Goal: Check status: Check status

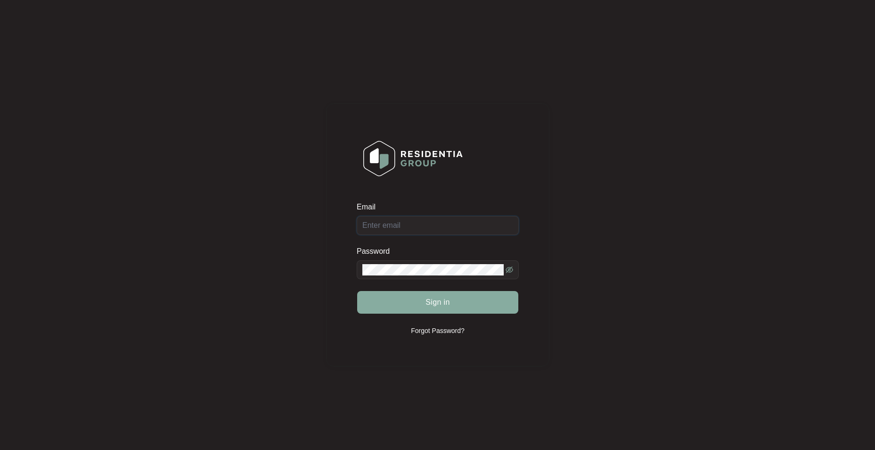
type input "[EMAIL_ADDRESS][DOMAIN_NAME]"
click at [467, 301] on button "Sign in" at bounding box center [437, 302] width 161 height 23
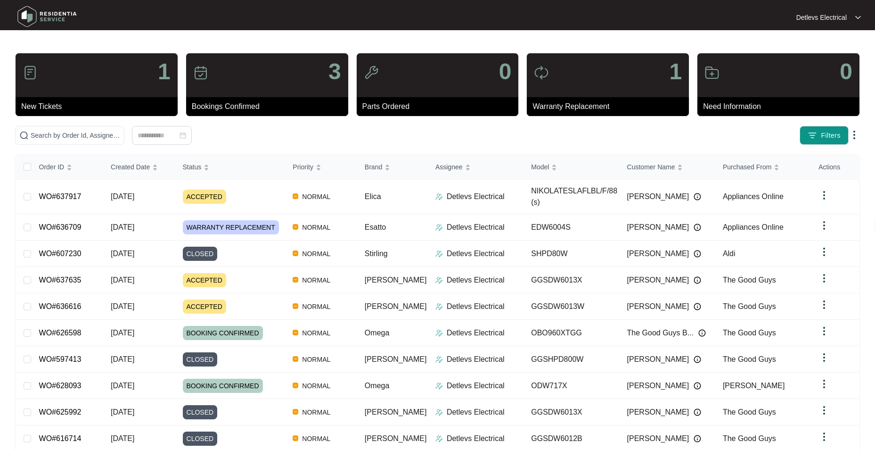
click at [138, 90] on div "1" at bounding box center [97, 75] width 162 height 44
click at [439, 101] on p "Parts Ordered" at bounding box center [440, 106] width 156 height 11
click at [280, 101] on p "Bookings Confirmed" at bounding box center [270, 106] width 156 height 11
click at [231, 78] on div "3" at bounding box center [267, 75] width 162 height 44
drag, startPoint x: 94, startPoint y: 135, endPoint x: 99, endPoint y: 132, distance: 5.3
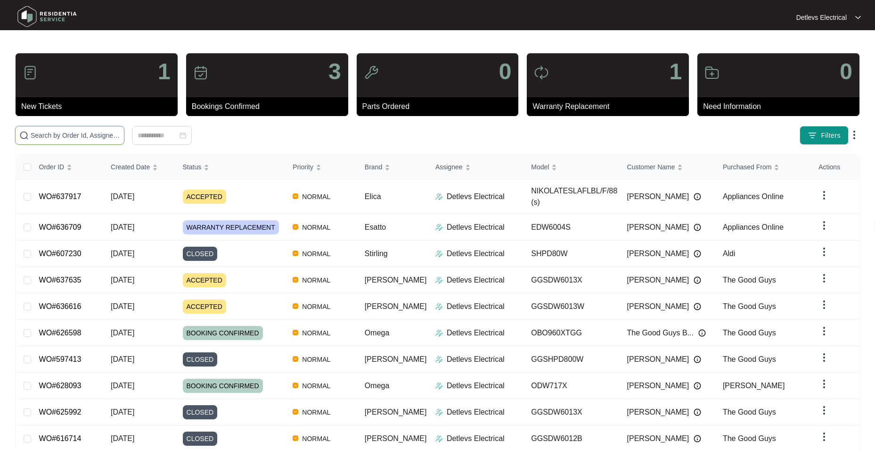
click at [94, 135] on input "text" at bounding box center [76, 135] width 90 height 10
paste input "637595"
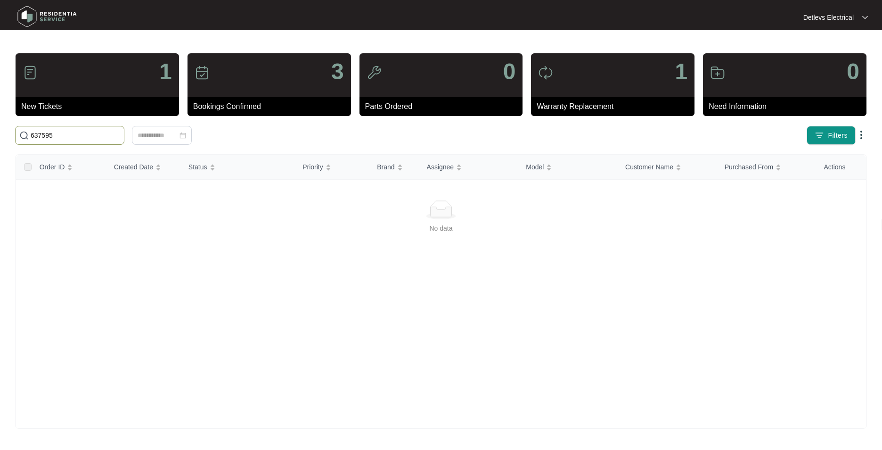
click at [33, 134] on input "637595" at bounding box center [76, 135] width 90 height 10
type input "WO#637595"
click at [99, 88] on div "1" at bounding box center [98, 75] width 164 height 44
click at [31, 78] on img at bounding box center [30, 72] width 15 height 15
click at [79, 136] on input "WO#637595" at bounding box center [76, 135] width 90 height 10
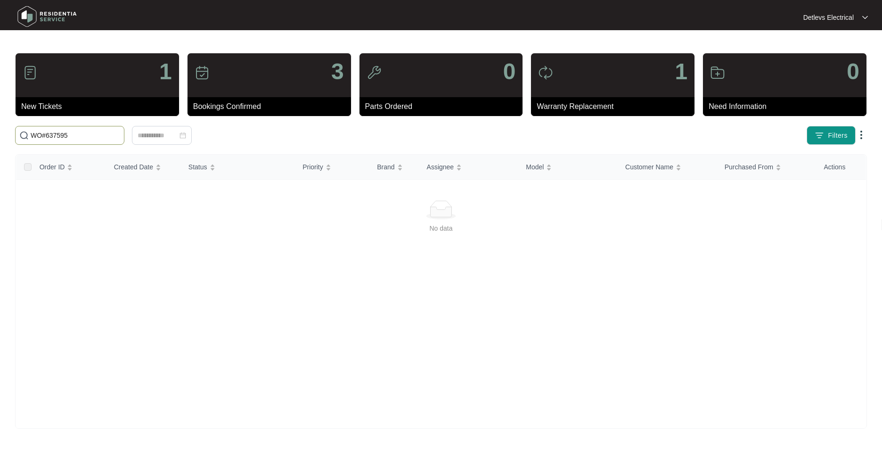
drag, startPoint x: 49, startPoint y: 132, endPoint x: 25, endPoint y: 132, distance: 25.0
click at [25, 132] on span "WO#637595" at bounding box center [69, 135] width 109 height 19
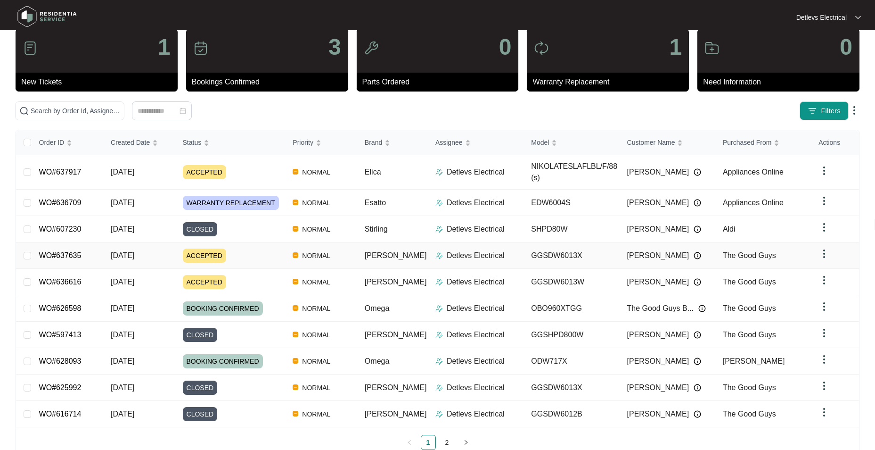
scroll to position [35, 0]
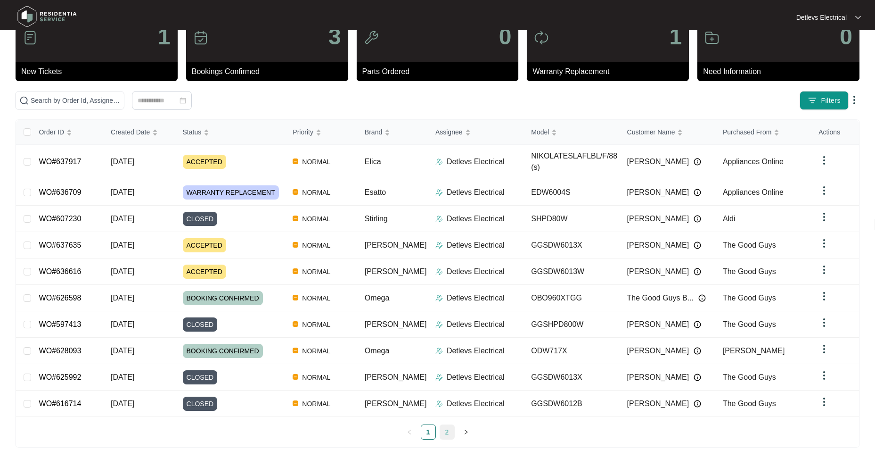
click at [450, 425] on link "2" at bounding box center [447, 432] width 14 height 14
click at [428, 425] on link "1" at bounding box center [428, 432] width 14 height 14
click at [442, 425] on link "2" at bounding box center [447, 432] width 14 height 14
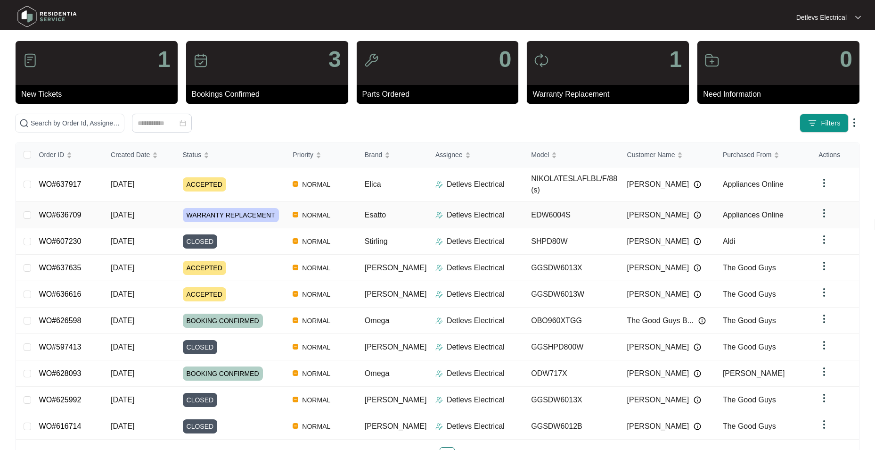
scroll to position [0, 0]
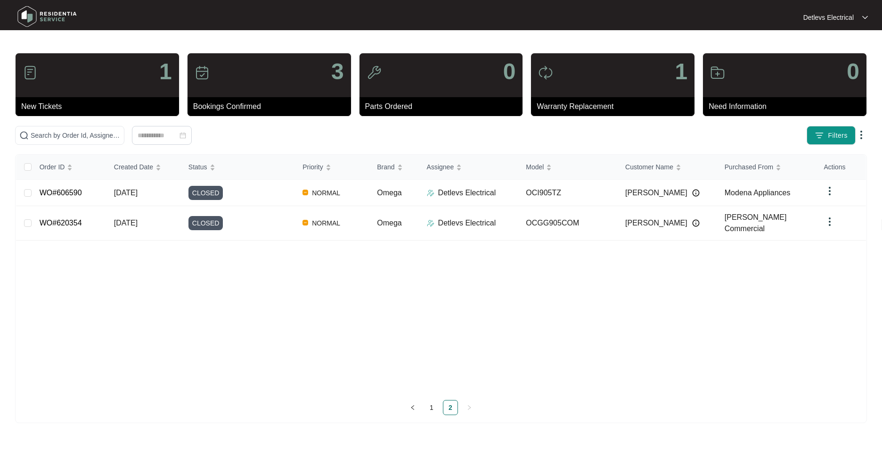
click at [667, 324] on div "Order ID Created Date Status Priority Brand Assignee Model Customer Name Purcha…" at bounding box center [441, 273] width 850 height 237
click at [224, 99] on div "Bookings Confirmed" at bounding box center [270, 106] width 164 height 19
click at [196, 69] on img at bounding box center [202, 72] width 15 height 15
click at [333, 73] on p "3" at bounding box center [337, 71] width 13 height 23
click at [430, 400] on link "1" at bounding box center [432, 407] width 14 height 14
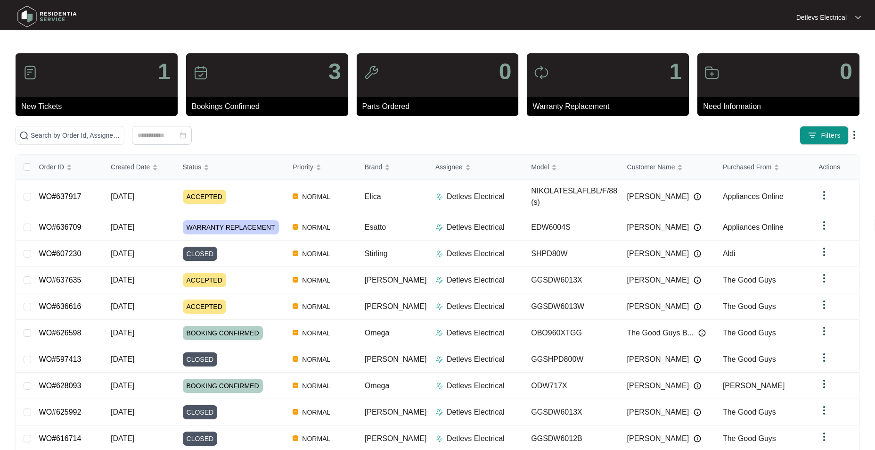
click at [851, 15] on div "Detlevs Electrical" at bounding box center [828, 17] width 65 height 9
click at [66, 138] on input "text" at bounding box center [76, 135] width 90 height 10
click at [73, 137] on input "text" at bounding box center [76, 135] width 90 height 10
paste input "WO637595"
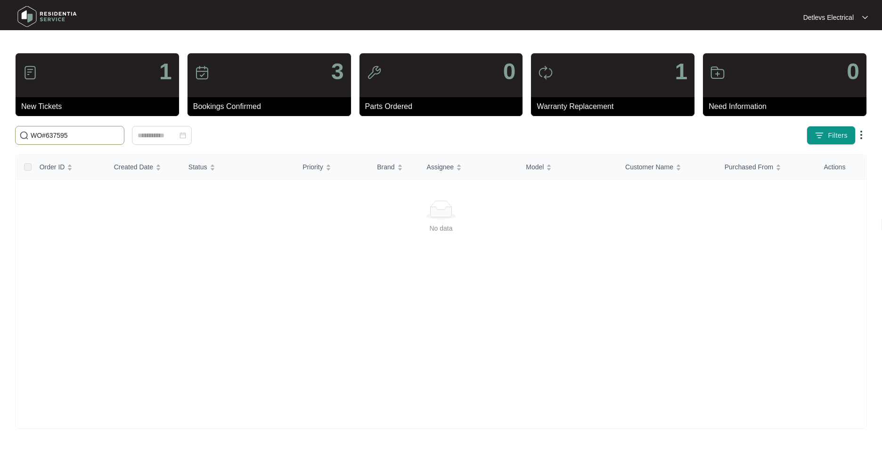
type input "WO#637595"
click at [130, 85] on div "1" at bounding box center [98, 75] width 164 height 44
drag, startPoint x: 94, startPoint y: 128, endPoint x: 34, endPoint y: 135, distance: 59.7
click at [34, 135] on span "WO#637595" at bounding box center [69, 135] width 109 height 19
drag, startPoint x: 69, startPoint y: 131, endPoint x: -2, endPoint y: 131, distance: 71.2
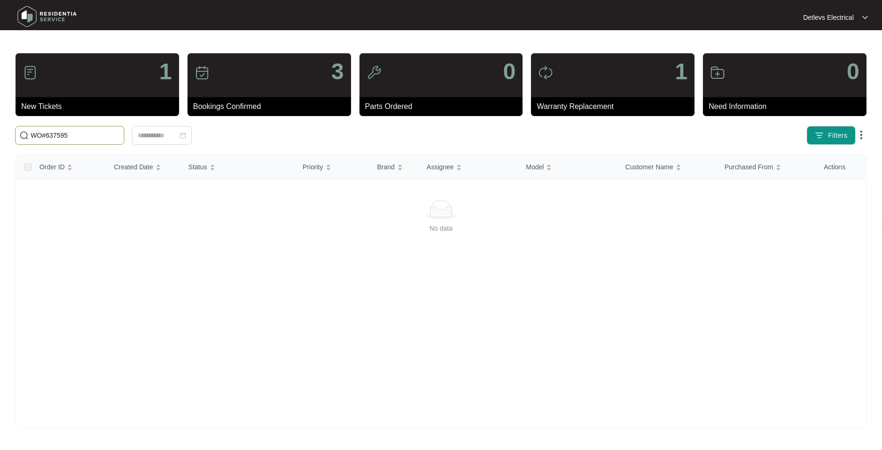
click at [0, 131] on html "Detlevs Electrical Detlevs El... 1 New Tickets 3 Bookings Confirmed 0 Parts Ord…" at bounding box center [441, 225] width 882 height 450
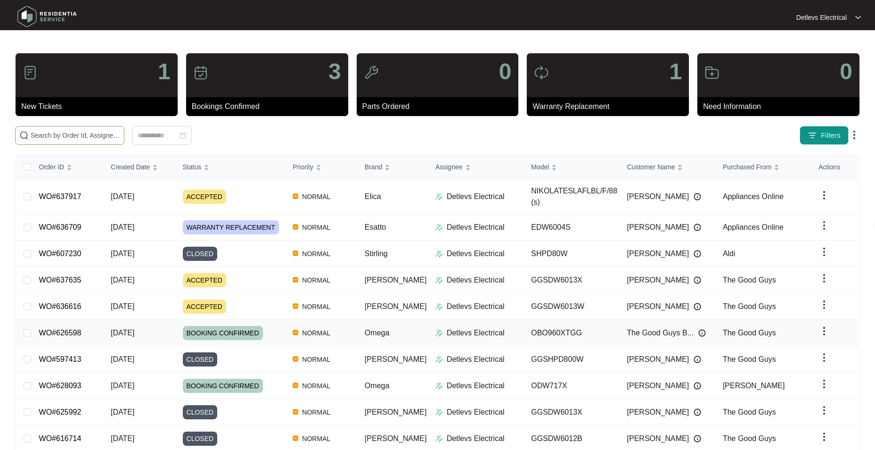
scroll to position [35, 0]
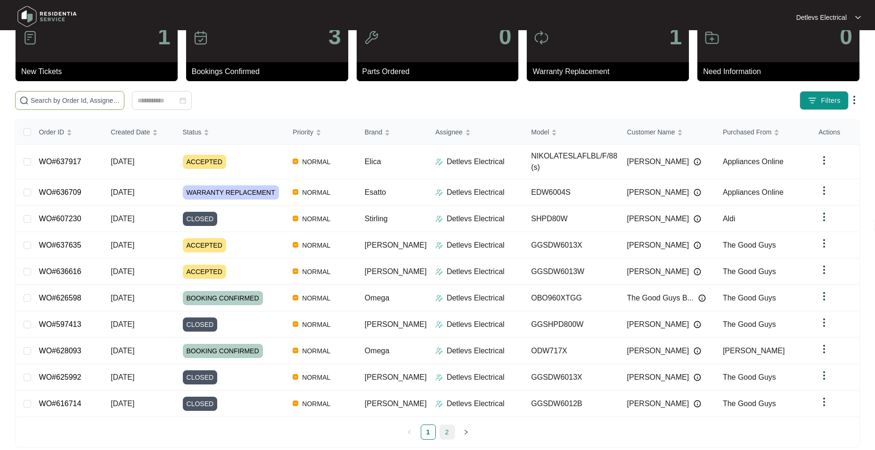
click at [446, 425] on link "2" at bounding box center [447, 432] width 14 height 14
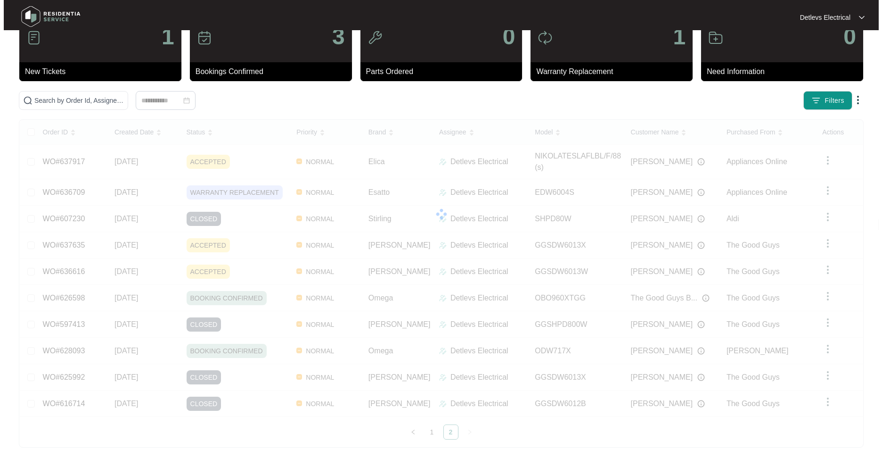
scroll to position [0, 0]
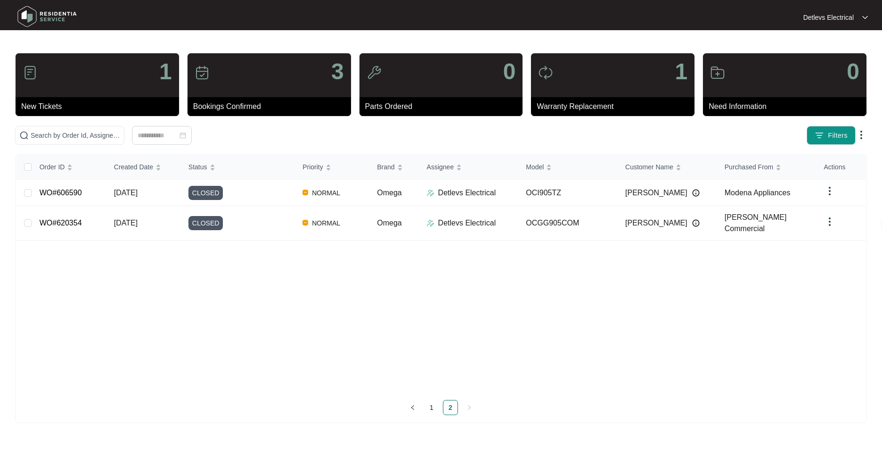
click at [299, 90] on div "3" at bounding box center [270, 75] width 164 height 44
